Goal: Task Accomplishment & Management: Manage account settings

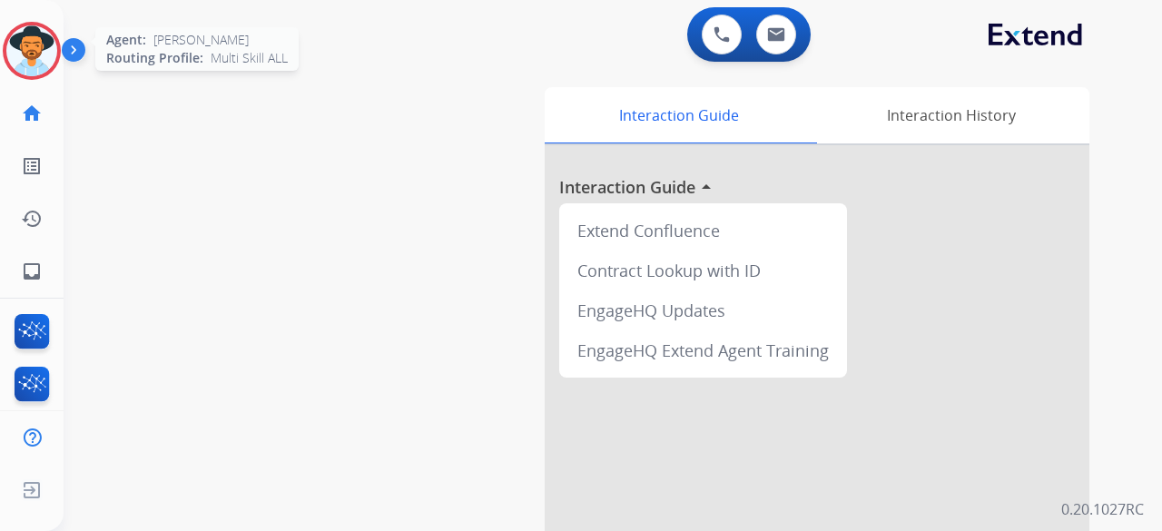
click at [19, 50] on img at bounding box center [31, 50] width 51 height 51
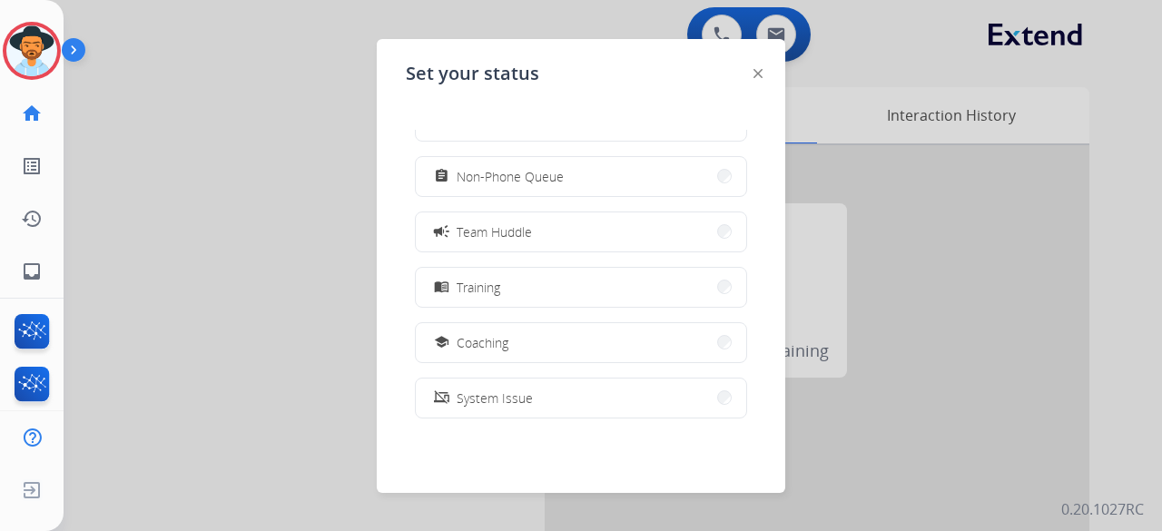
scroll to position [287, 0]
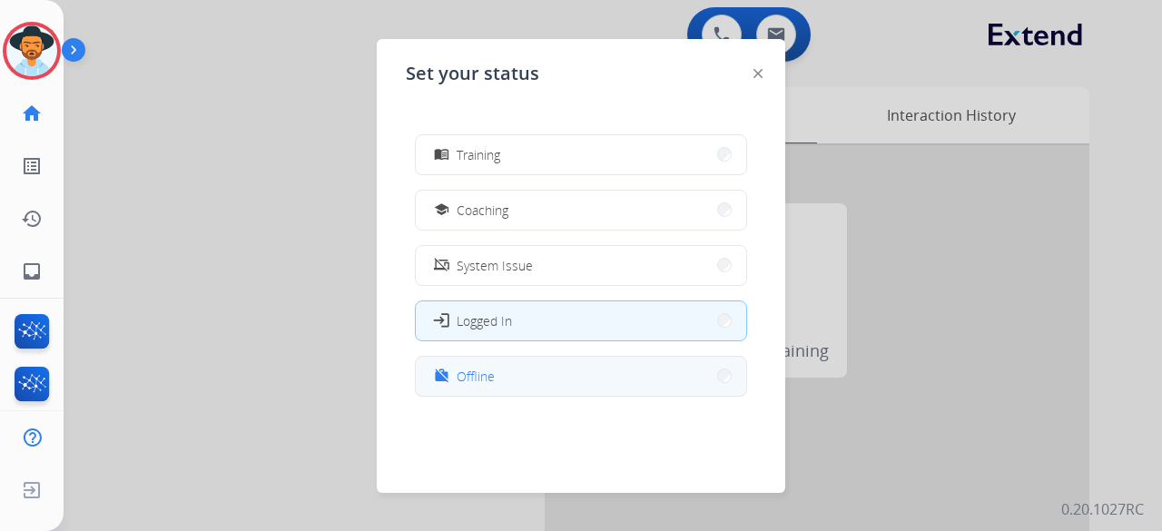
click at [526, 369] on button "work_off Offline" at bounding box center [581, 376] width 330 height 39
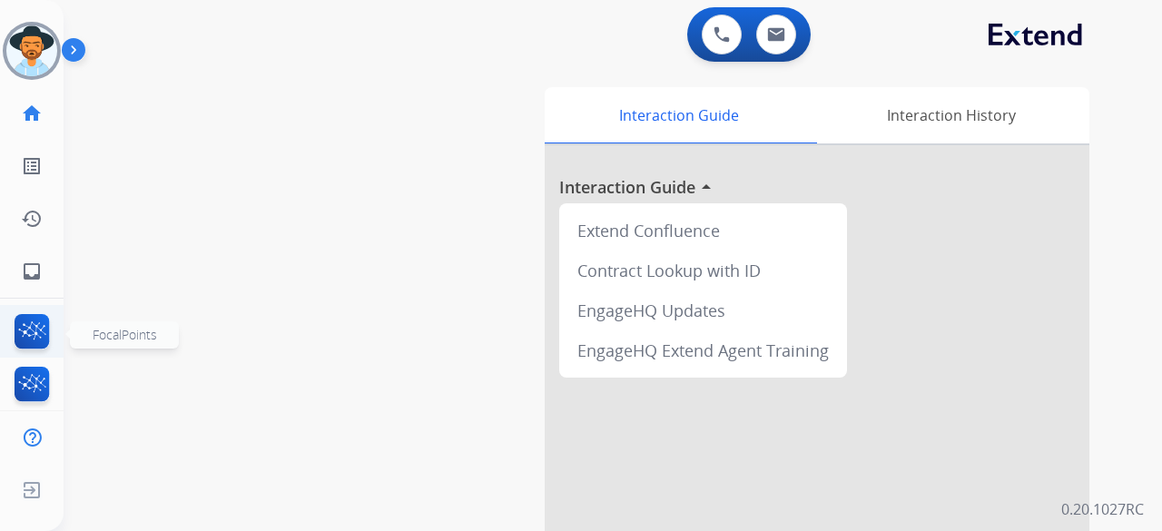
click at [38, 326] on img at bounding box center [32, 335] width 43 height 42
